Goal: Information Seeking & Learning: Learn about a topic

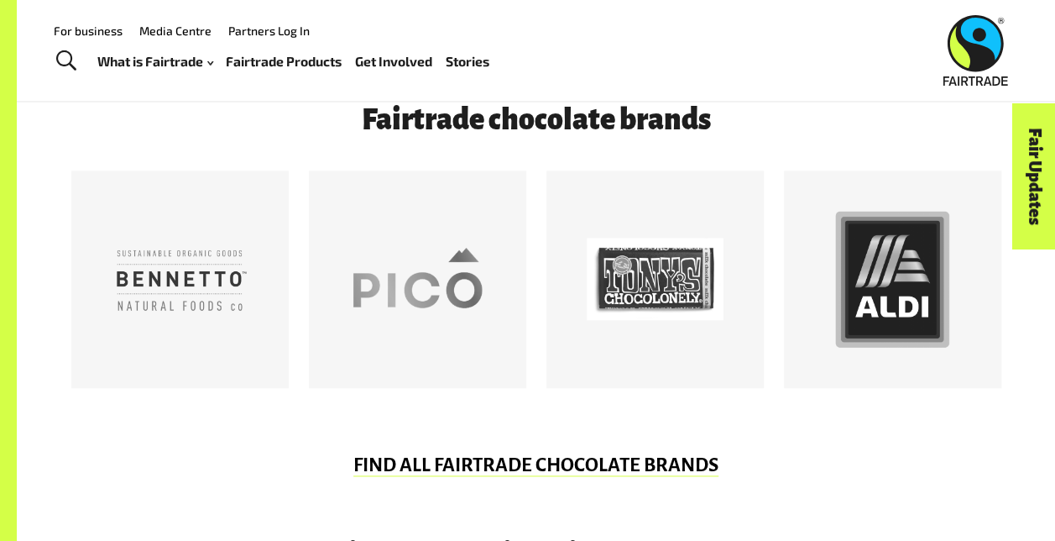
scroll to position [833, 0]
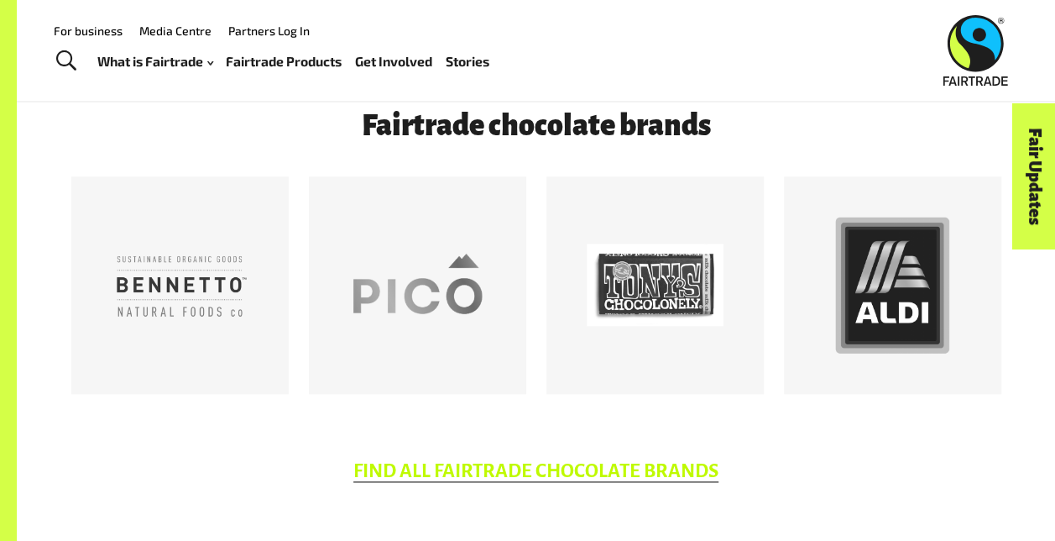
click at [608, 471] on link "FIND ALL FAIRTRADE CHOCOLATE BRANDS" at bounding box center [535, 471] width 365 height 22
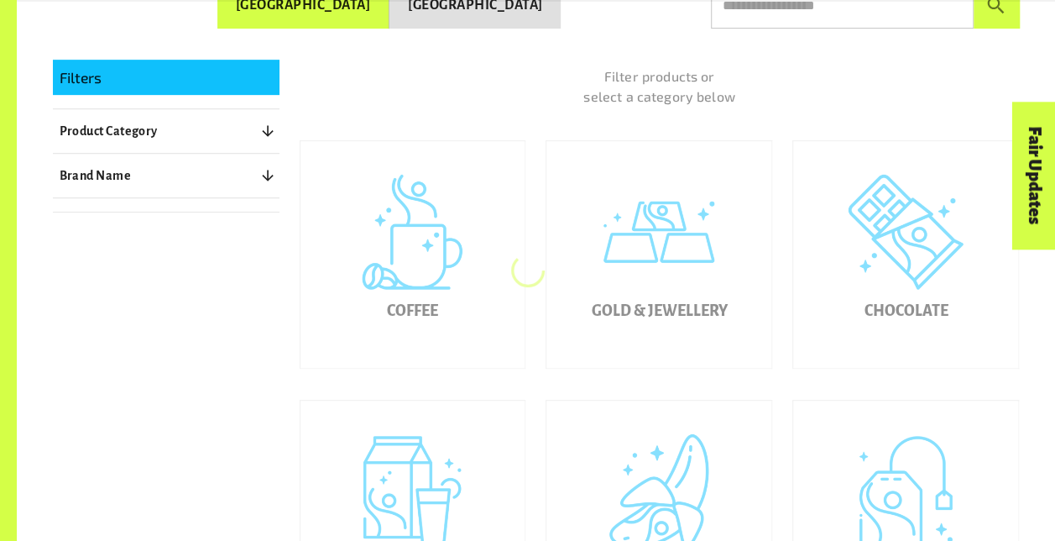
scroll to position [358, 0]
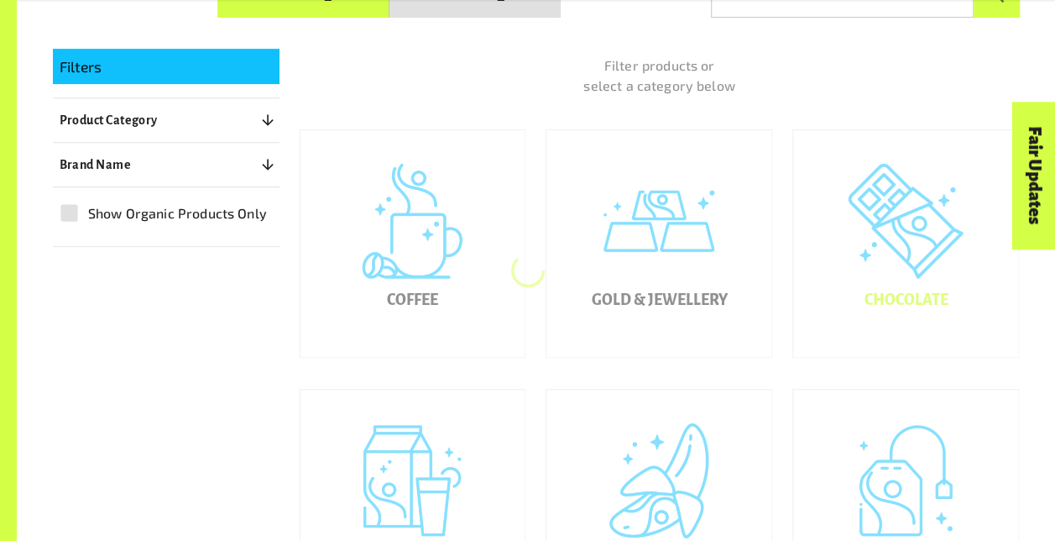
click at [923, 285] on div "Chocolate" at bounding box center [905, 243] width 225 height 227
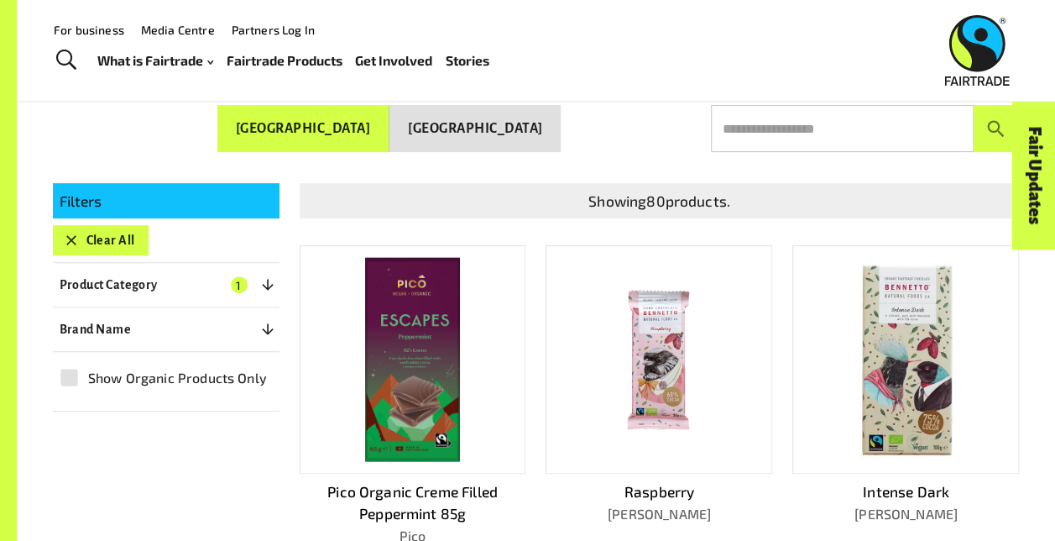
scroll to position [212, 0]
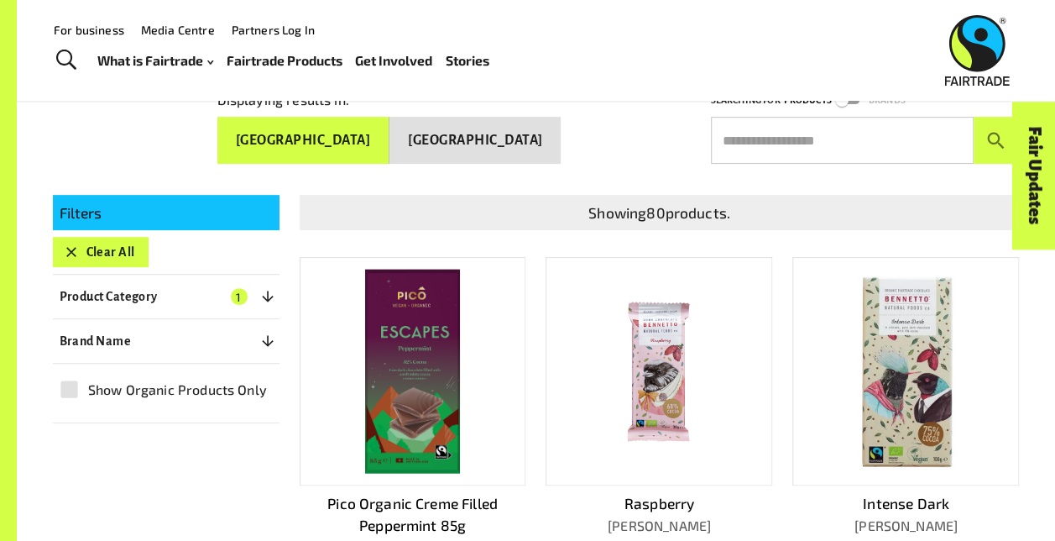
click at [267, 296] on icon "button" at bounding box center [267, 296] width 11 height 11
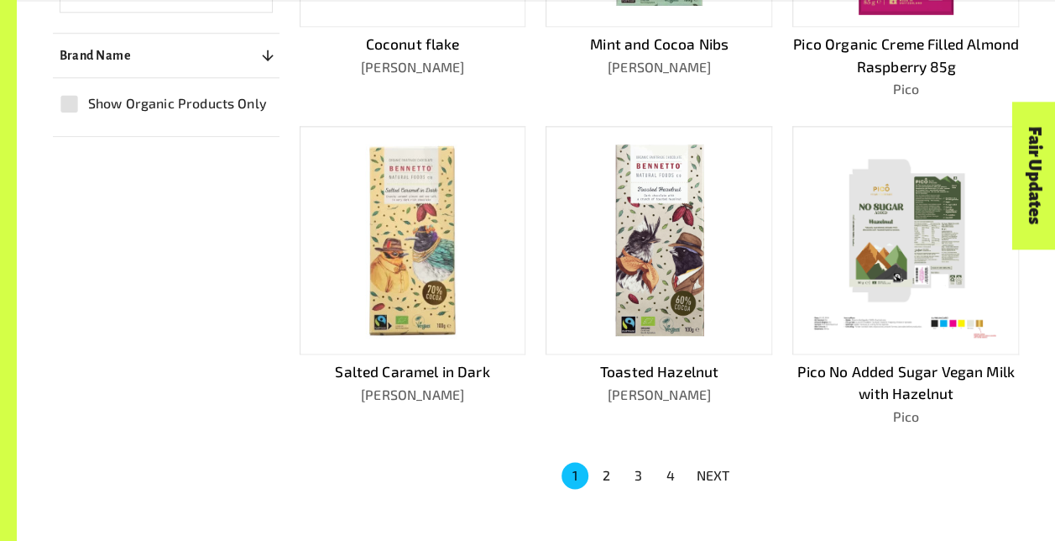
scroll to position [1024, 0]
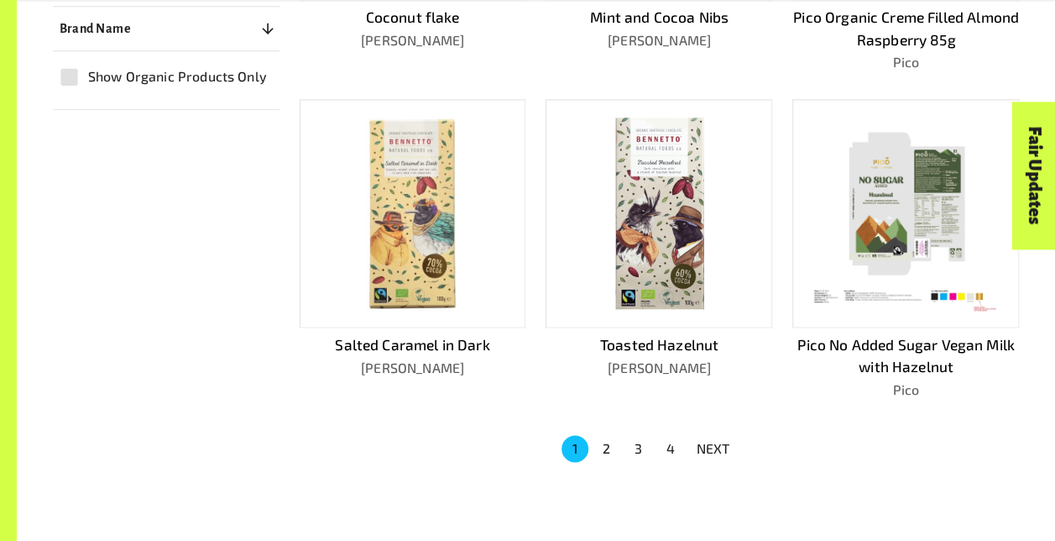
click at [603, 443] on button "2" at bounding box center [606, 448] width 27 height 27
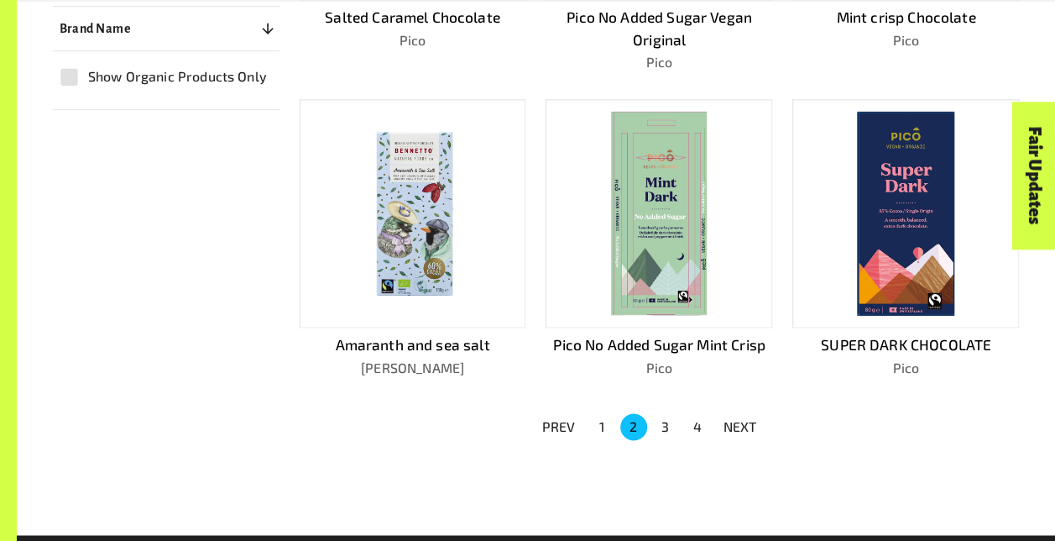
click at [668, 418] on button "3" at bounding box center [665, 426] width 27 height 27
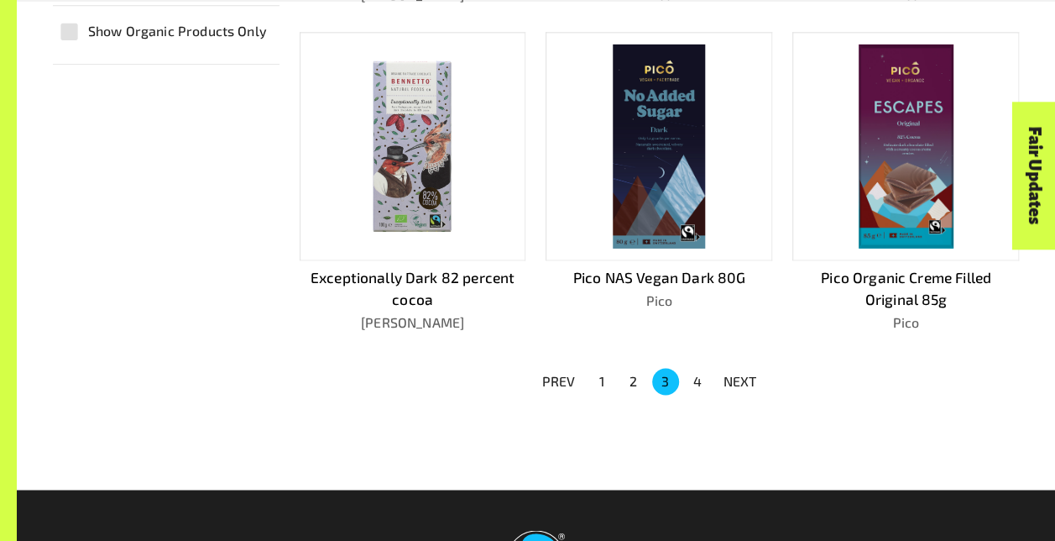
scroll to position [1070, 0]
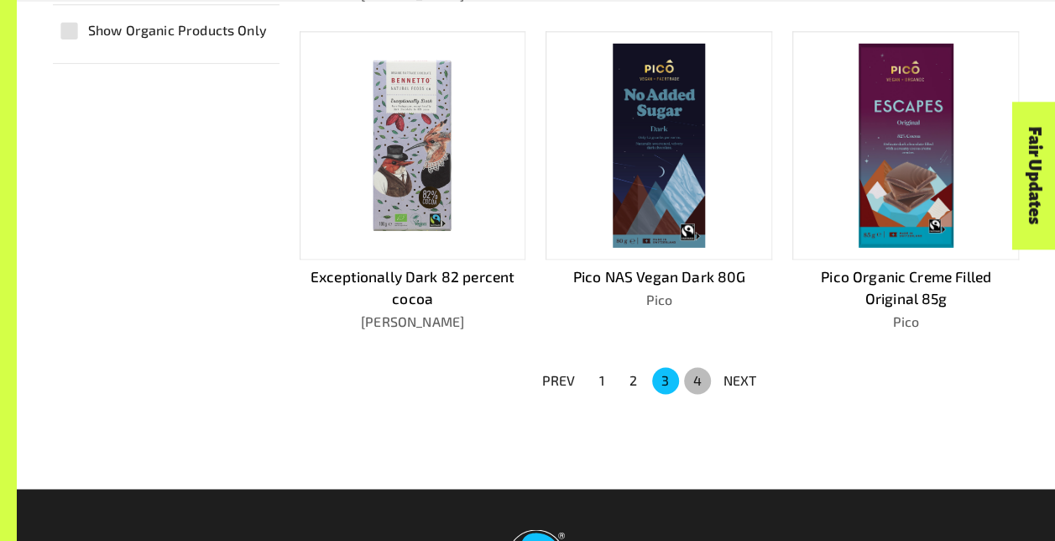
click at [698, 367] on button "4" at bounding box center [697, 380] width 27 height 27
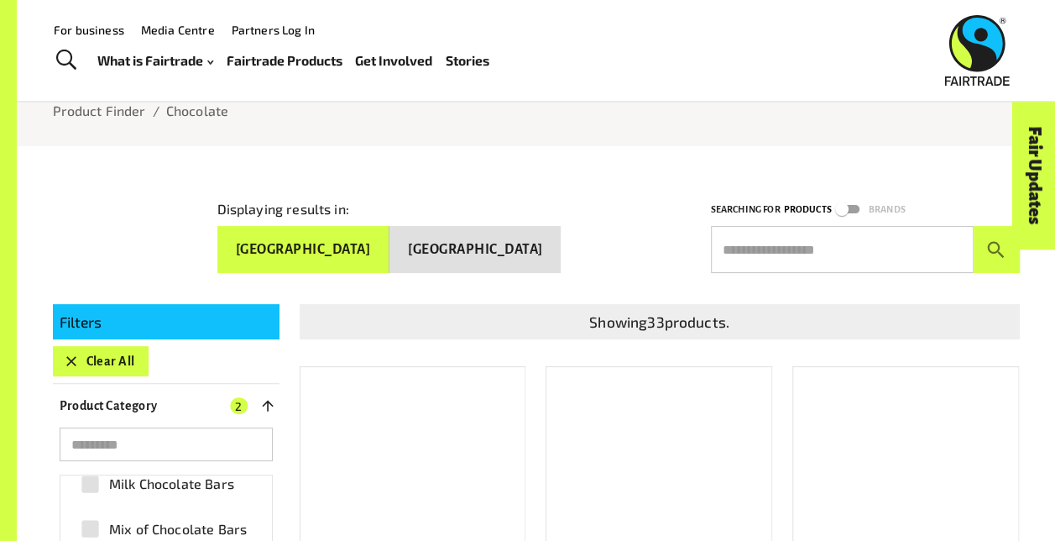
scroll to position [101, 0]
